Goal: Task Accomplishment & Management: Complete application form

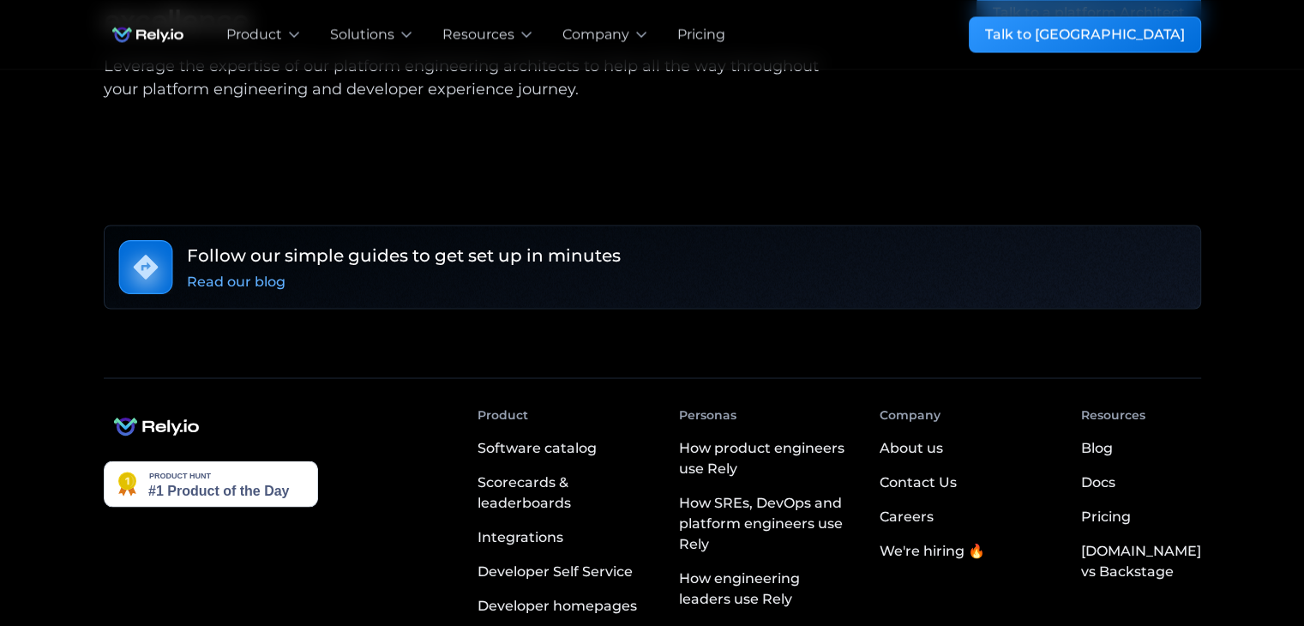
scroll to position [3116, 0]
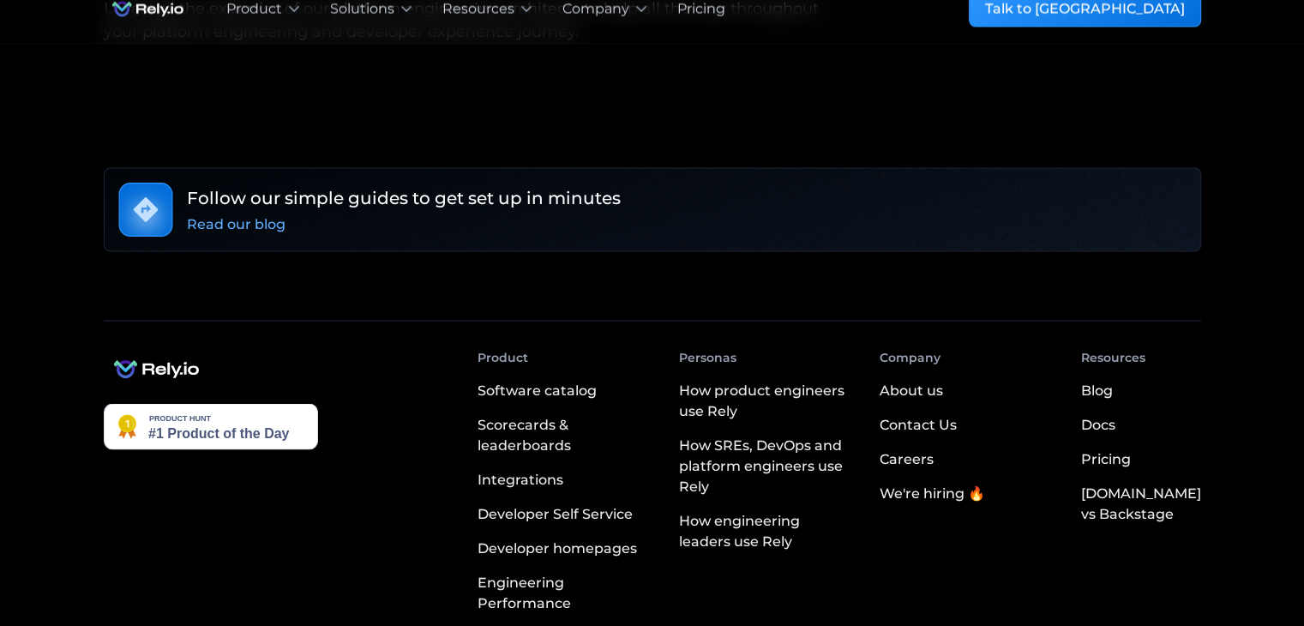
click at [944, 483] on div "We're hiring 🔥" at bounding box center [932, 493] width 105 height 21
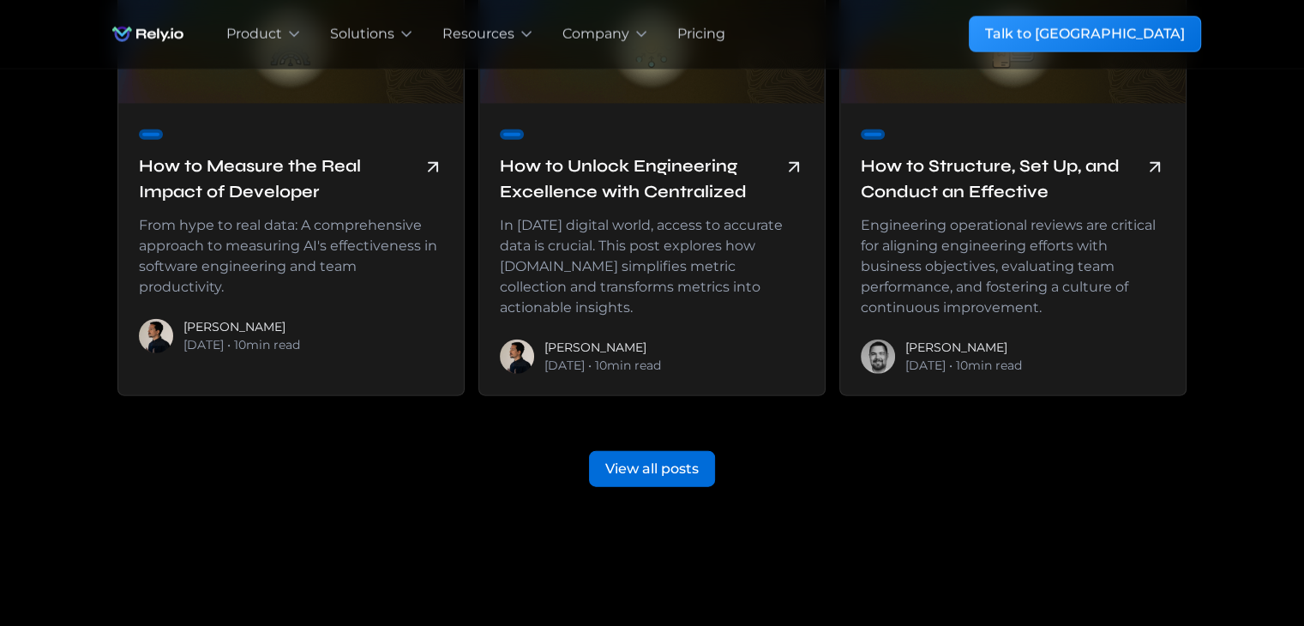
scroll to position [4587, 0]
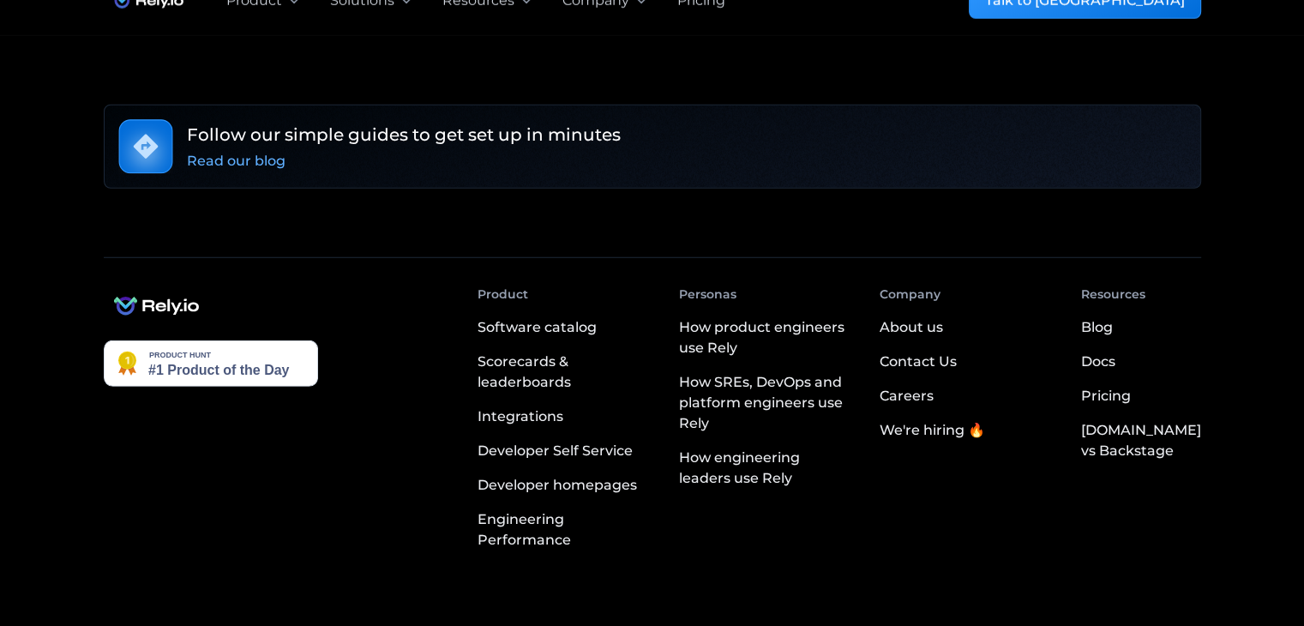
click at [961, 371] on div "Company About us Contact Us Careers We're hiring 🔥" at bounding box center [932, 374] width 105 height 176
click at [934, 386] on div "Careers" at bounding box center [907, 396] width 54 height 21
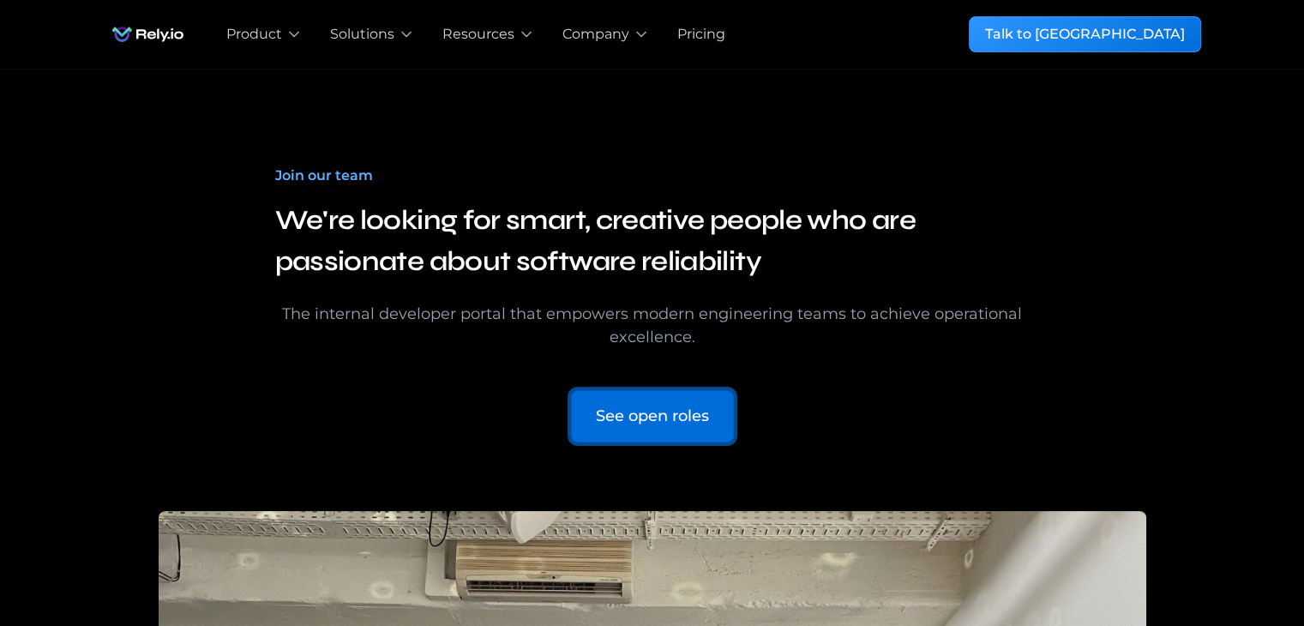
click at [706, 411] on div "See open roles" at bounding box center [652, 416] width 113 height 23
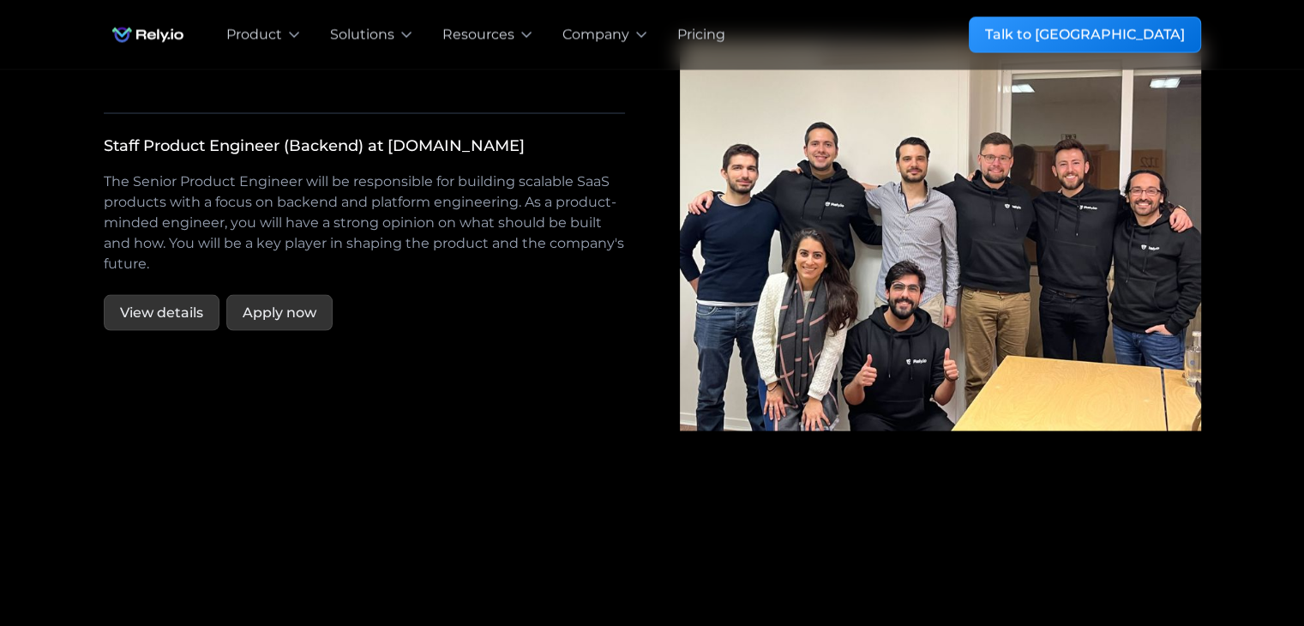
scroll to position [3231, 0]
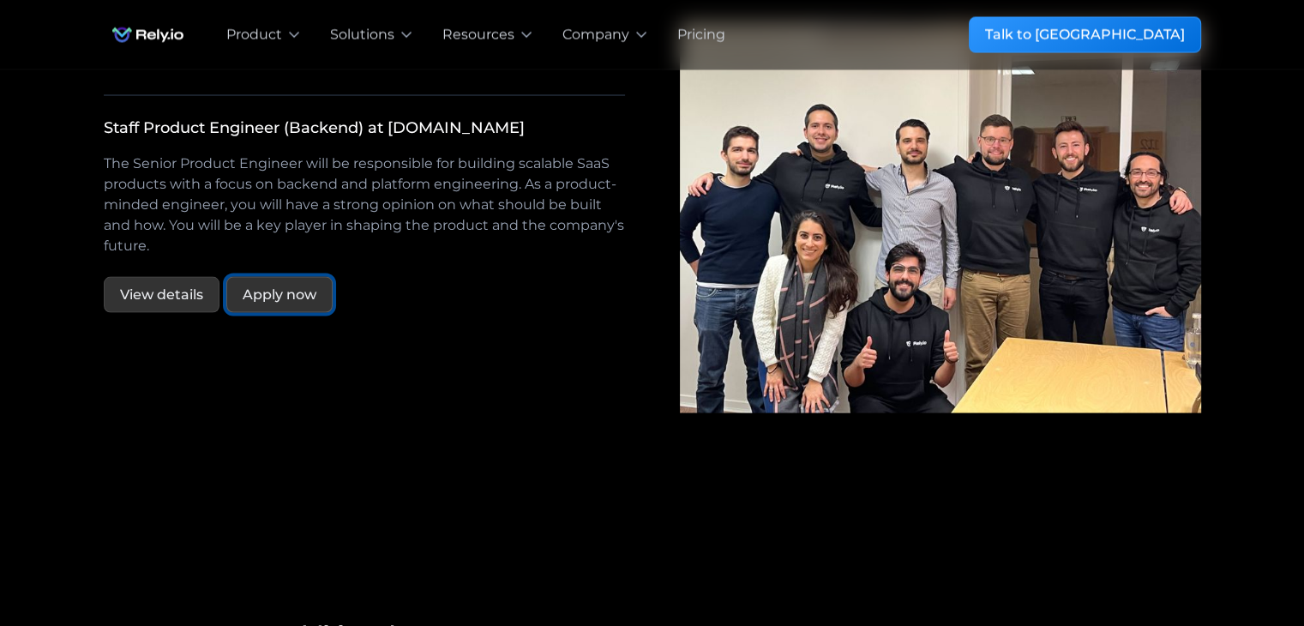
click at [293, 284] on link "Apply now" at bounding box center [279, 294] width 106 height 36
click at [276, 284] on div "Apply now" at bounding box center [280, 294] width 74 height 21
click at [1016, 462] on div "We’re hiring! We’re hiring! Open positions Our philosophy is simple — hire a te…" at bounding box center [653, 102] width 1098 height 812
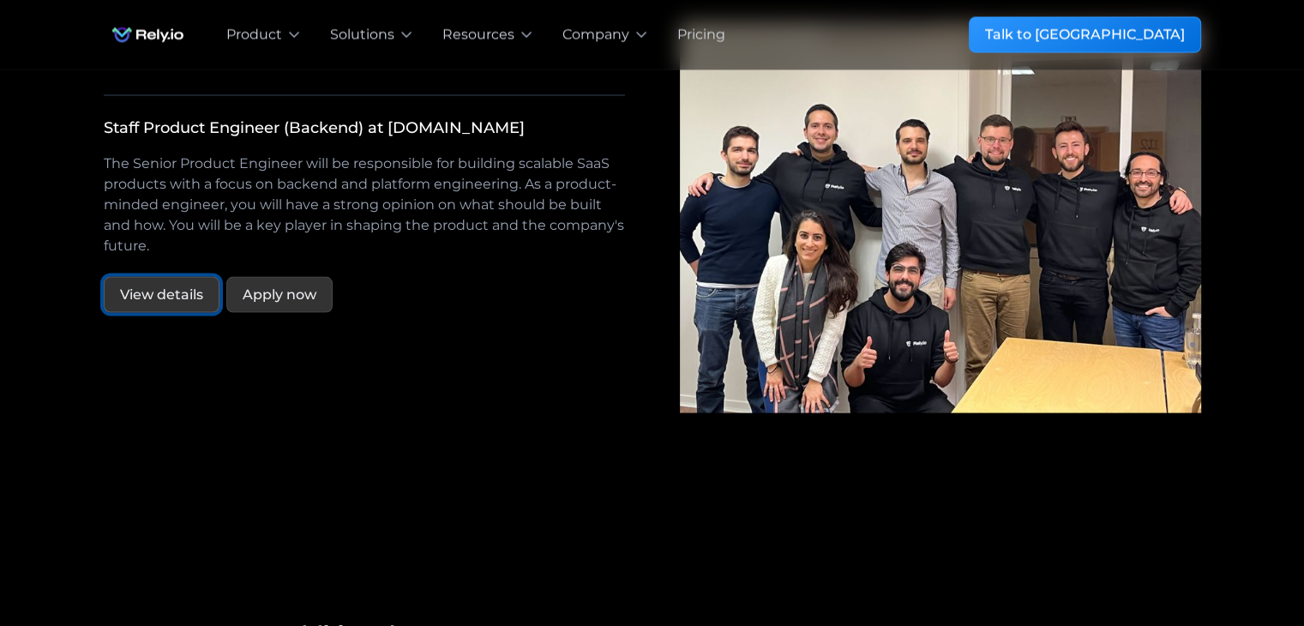
click at [166, 276] on link "View details" at bounding box center [162, 294] width 116 height 36
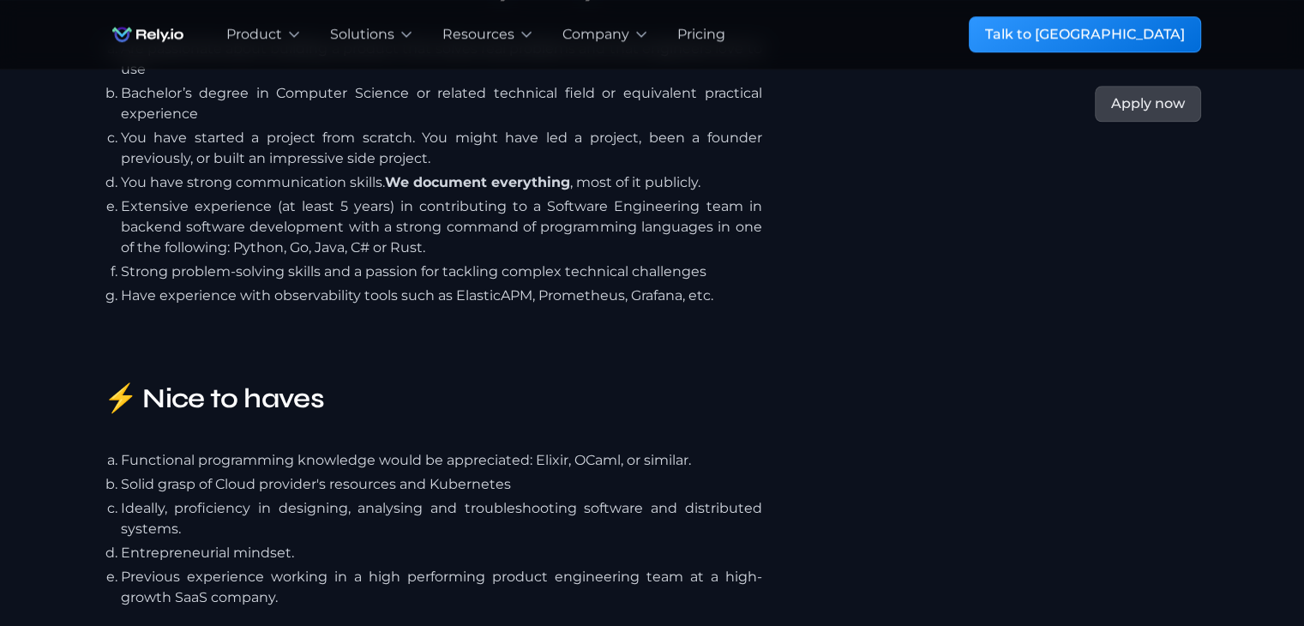
scroll to position [2016, 0]
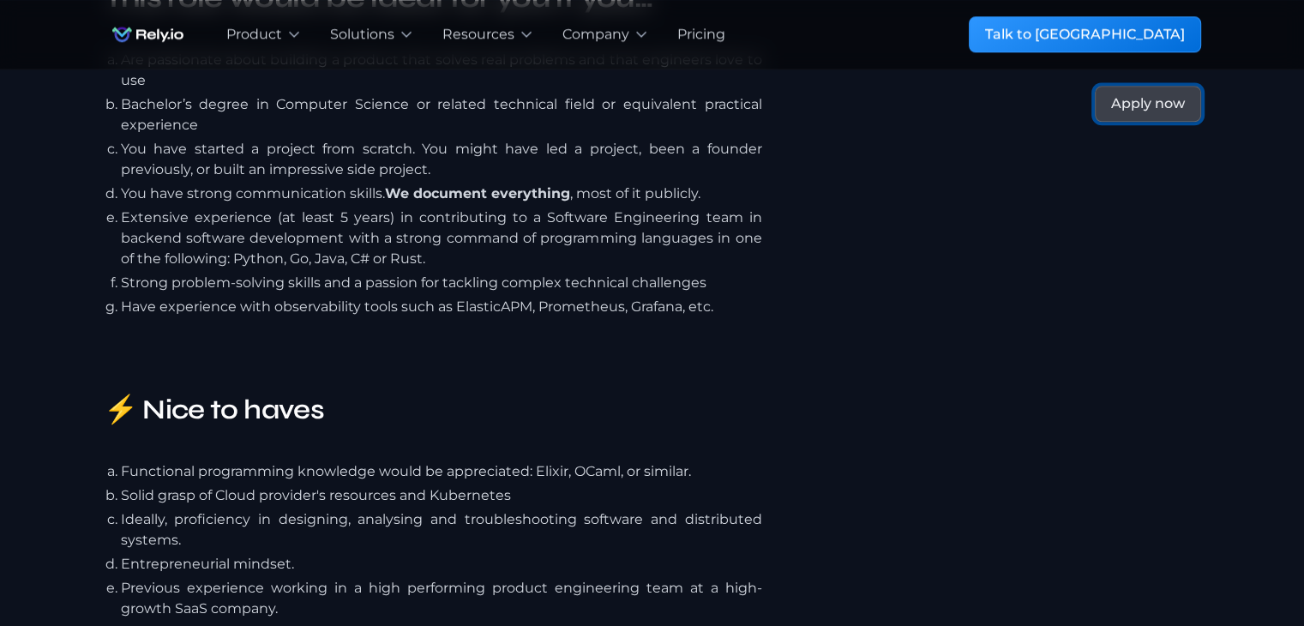
click at [1172, 94] on div "Apply now" at bounding box center [1148, 103] width 74 height 21
click at [1173, 396] on div "Staff Product Engineer (Backend) at [DOMAIN_NAME] The Senior Product Engineer w…" at bounding box center [653, 292] width 1098 height 4312
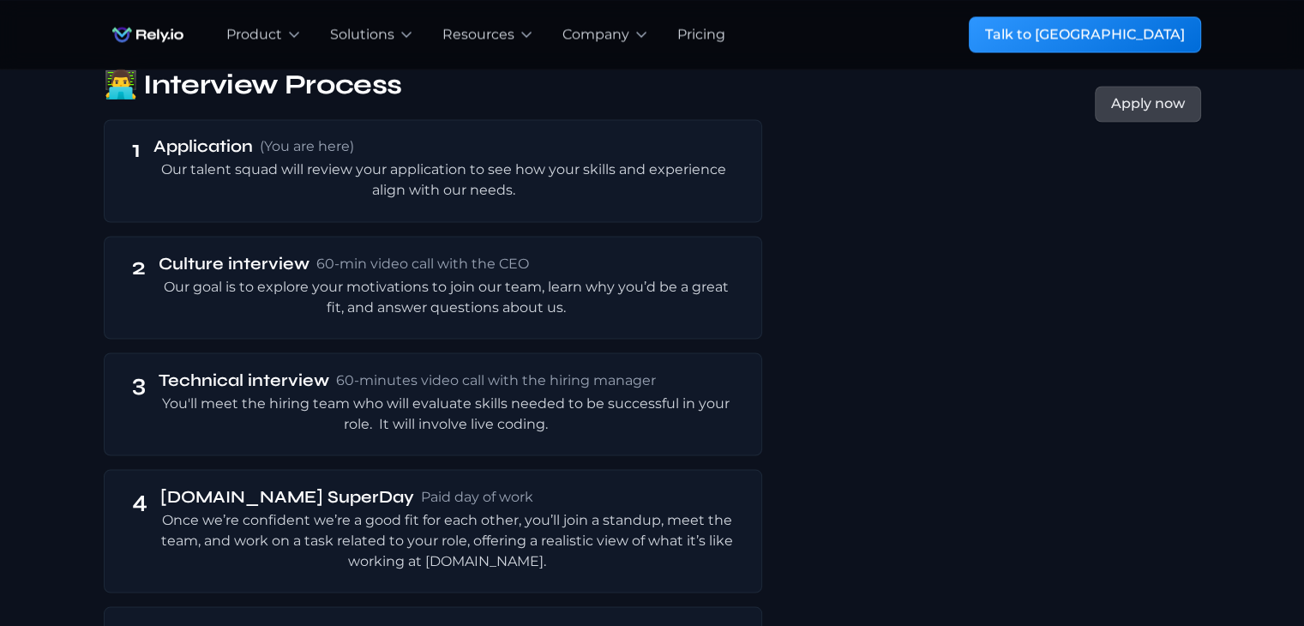
scroll to position [3060, 0]
